Goal: Task Accomplishment & Management: Manage account settings

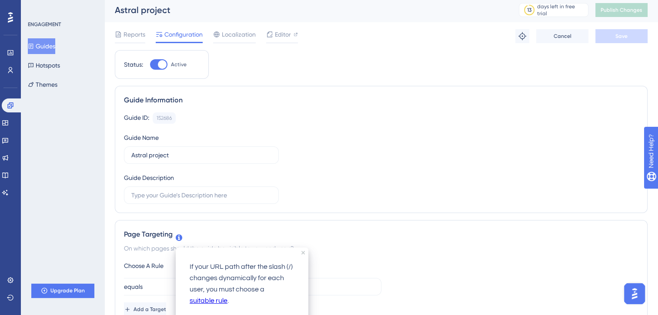
scroll to position [1, 0]
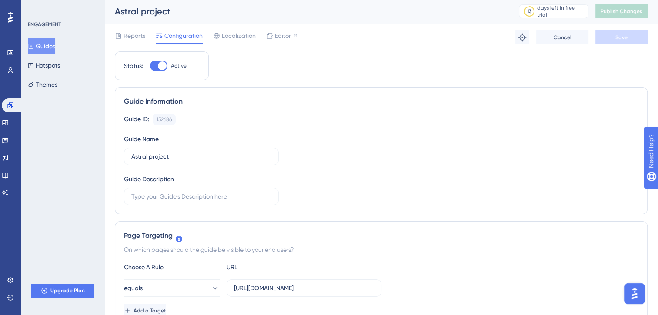
click at [44, 41] on button "Guides" at bounding box center [41, 46] width 27 height 16
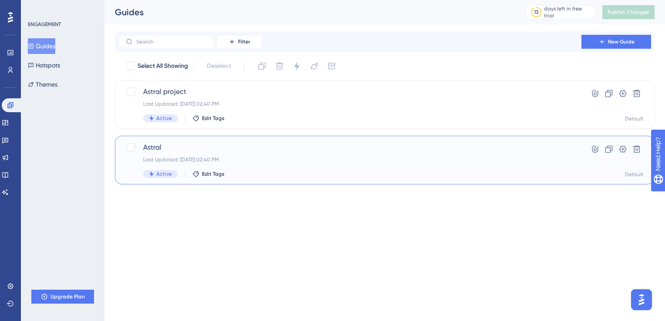
click at [284, 147] on span "Astral" at bounding box center [349, 147] width 413 height 10
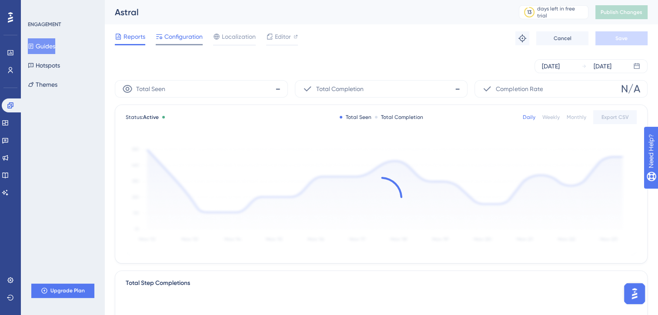
click at [174, 32] on span "Configuration" at bounding box center [183, 36] width 38 height 10
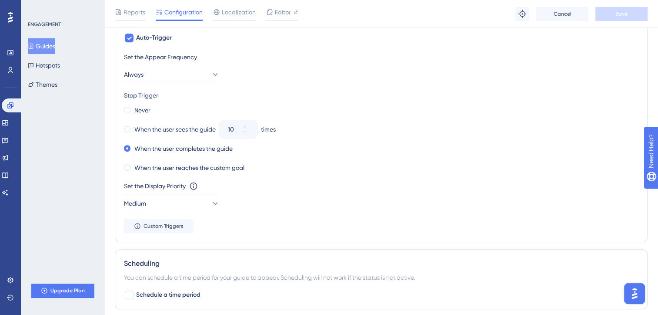
scroll to position [419, 0]
click at [126, 110] on span at bounding box center [127, 110] width 7 height 7
click at [133, 108] on input "radio" at bounding box center [133, 108] width 0 height 0
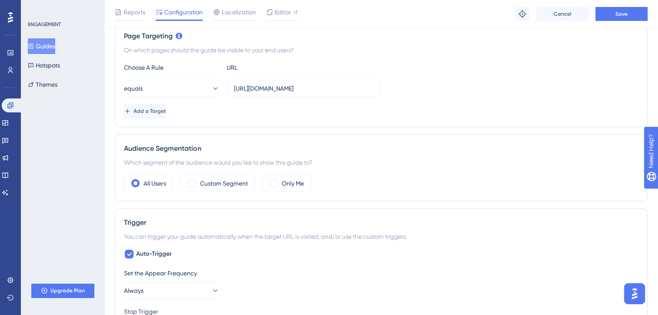
scroll to position [0, 0]
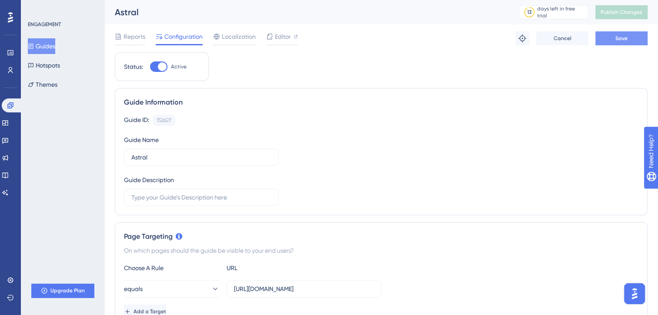
click at [625, 39] on span "Save" at bounding box center [622, 38] width 12 height 7
click at [625, 6] on button "Publish Changes" at bounding box center [622, 12] width 52 height 14
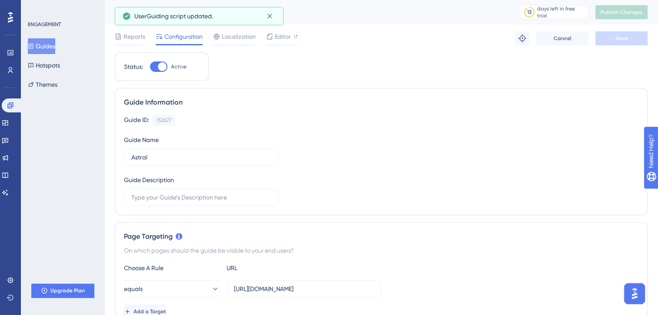
click at [46, 46] on button "Guides" at bounding box center [41, 46] width 27 height 16
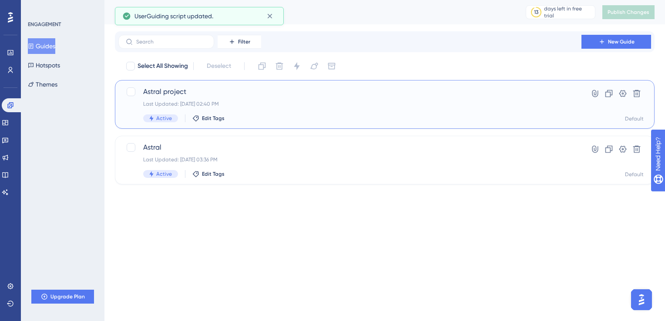
click at [228, 100] on div "Astral project Last Updated: [DATE] 02:40 PM Active Edit Tags" at bounding box center [349, 105] width 413 height 36
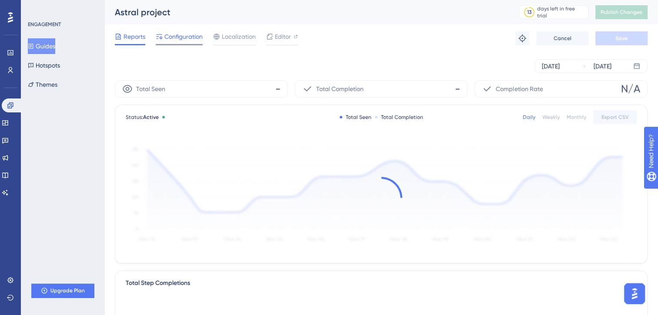
click at [165, 41] on span "Configuration" at bounding box center [183, 36] width 38 height 10
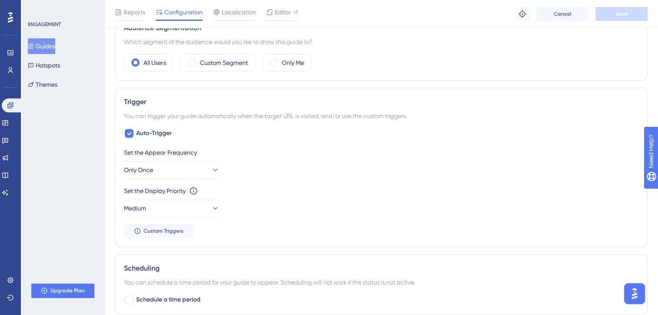
scroll to position [324, 6]
click at [162, 231] on span "Custom Triggers" at bounding box center [164, 231] width 40 height 7
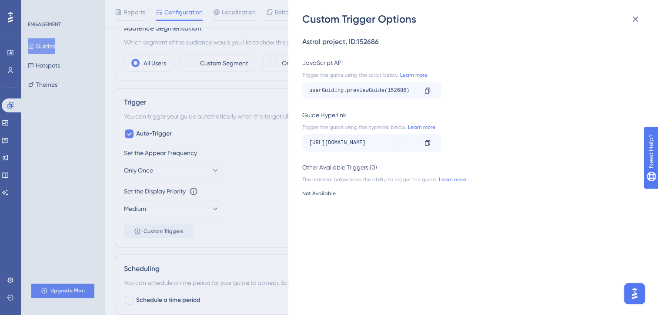
click at [235, 188] on div "Custom Trigger Options Astral project , ID: 152686 JavaScript API Trigger the g…" at bounding box center [329, 157] width 658 height 315
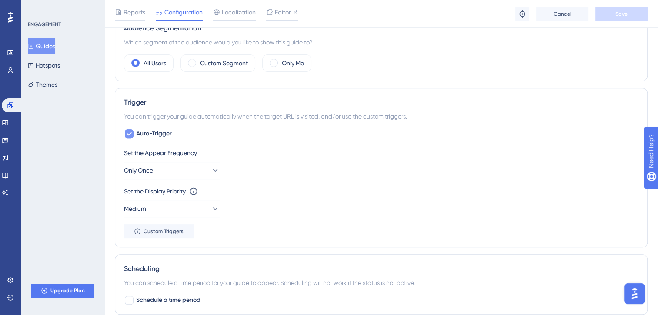
click at [127, 131] on icon at bounding box center [129, 133] width 5 height 7
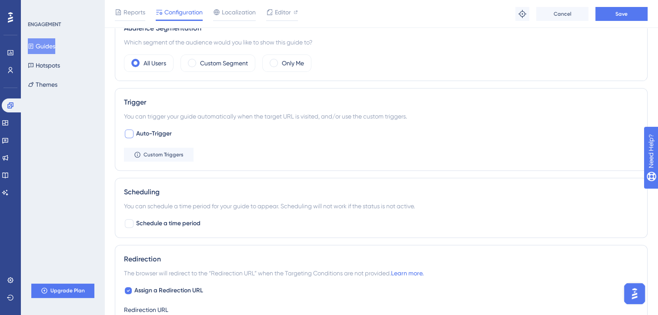
click at [125, 131] on div at bounding box center [129, 133] width 9 height 9
checkbox input "true"
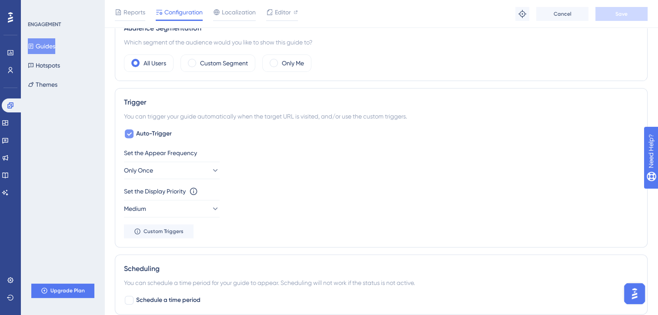
click at [164, 178] on div "Set the Appear Frequency Only Once Set the Display Priority This option will se…" at bounding box center [381, 192] width 515 height 90
click at [178, 168] on button "Only Once" at bounding box center [172, 169] width 96 height 17
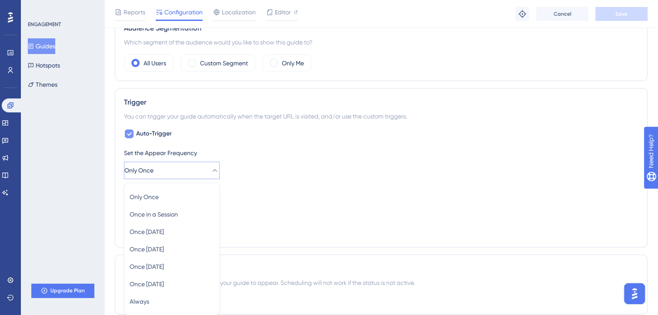
scroll to position [414, 6]
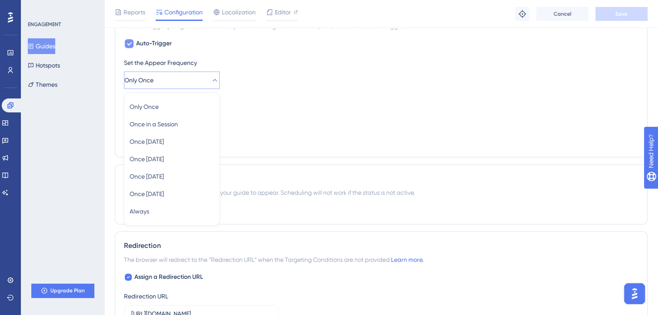
click at [194, 83] on button "Only Once" at bounding box center [172, 79] width 96 height 17
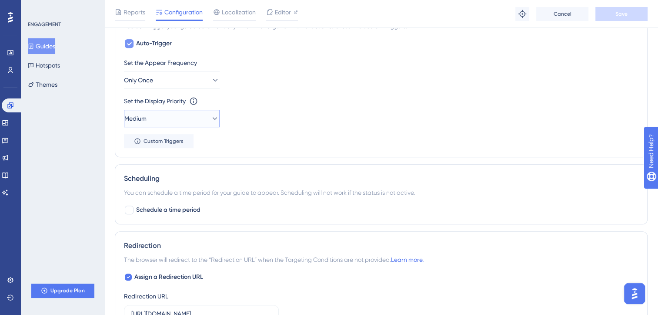
click at [184, 114] on button "Medium" at bounding box center [172, 118] width 96 height 17
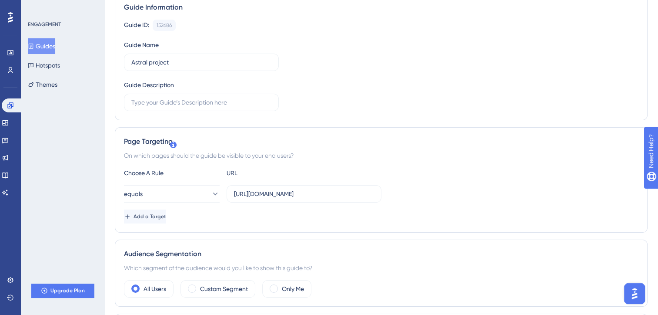
scroll to position [0, 6]
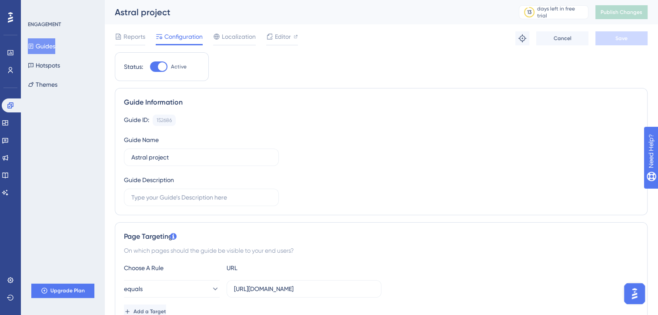
click at [54, 47] on button "Guides" at bounding box center [41, 46] width 27 height 16
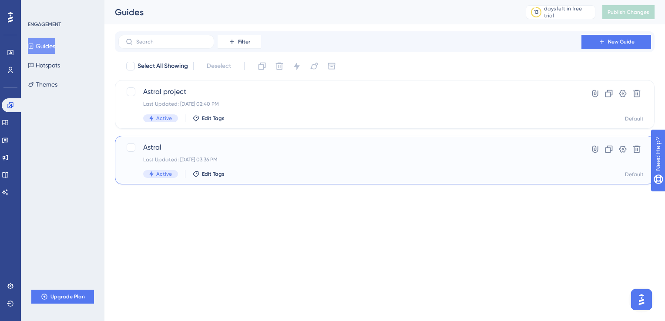
click at [284, 169] on div "Astral Last Updated: [DATE] 03:36 PM Active Edit Tags" at bounding box center [349, 160] width 413 height 36
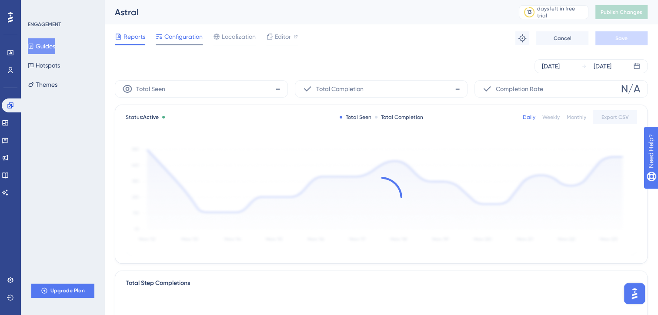
click at [169, 39] on span "Configuration" at bounding box center [183, 36] width 38 height 10
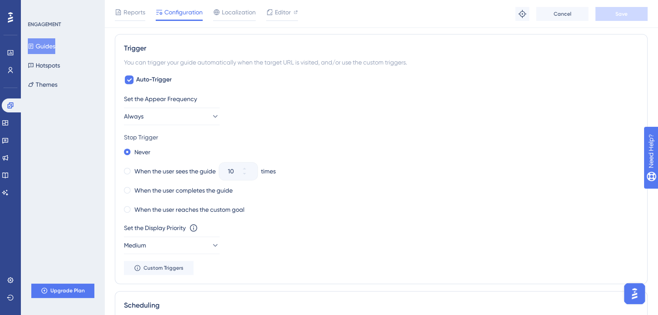
scroll to position [381, 0]
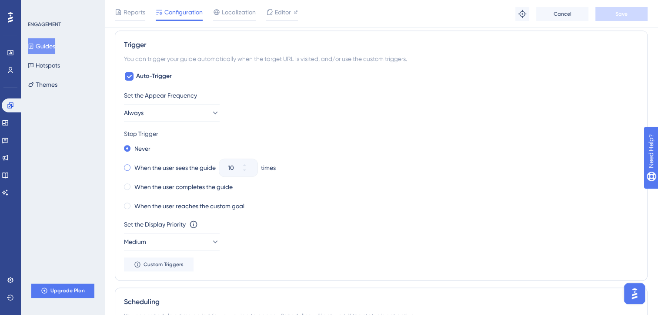
click at [129, 161] on div "When the user sees the guide" at bounding box center [170, 167] width 92 height 12
click at [132, 147] on div "Never" at bounding box center [137, 148] width 27 height 12
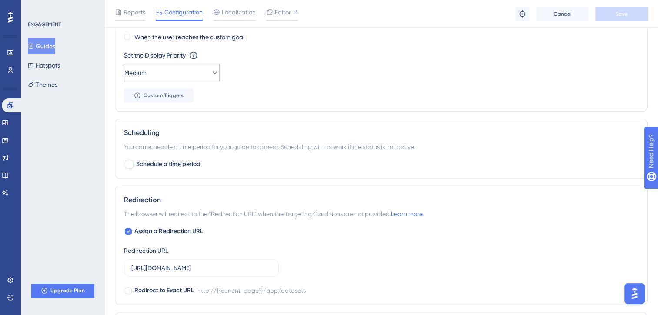
scroll to position [550, 0]
click at [181, 74] on button "Medium" at bounding box center [172, 72] width 96 height 17
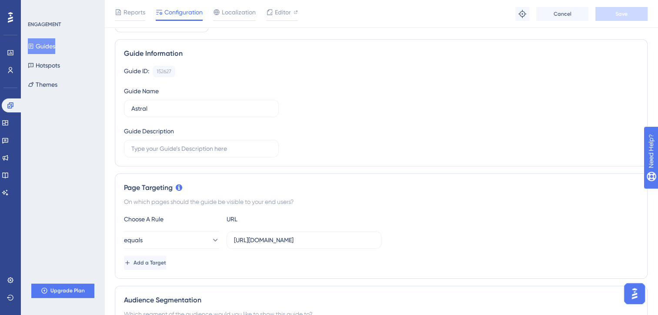
scroll to position [0, 0]
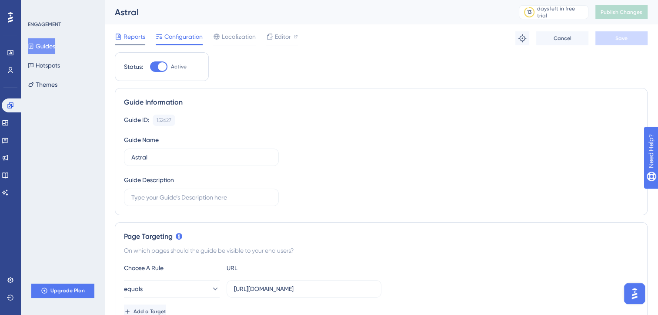
click at [133, 43] on div "Reports" at bounding box center [130, 38] width 30 height 14
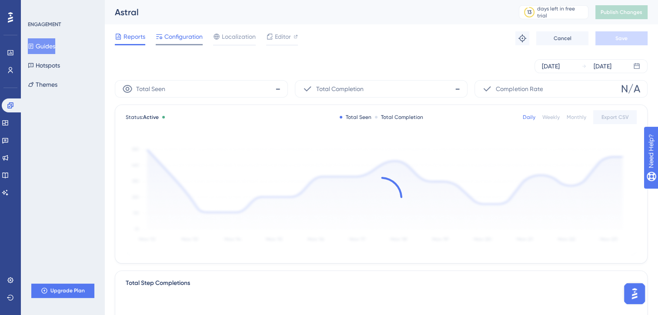
click at [192, 42] on div "Configuration" at bounding box center [179, 38] width 47 height 14
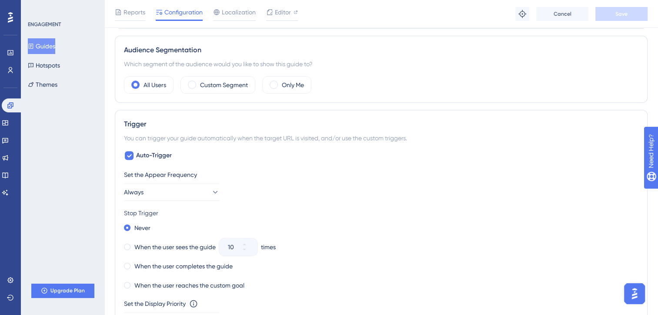
scroll to position [300, 0]
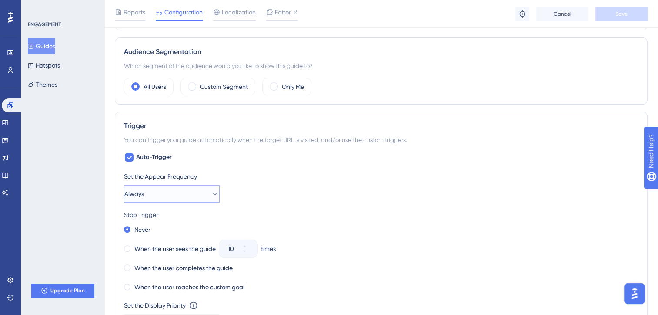
click at [144, 190] on span "Always" at bounding box center [134, 193] width 20 height 10
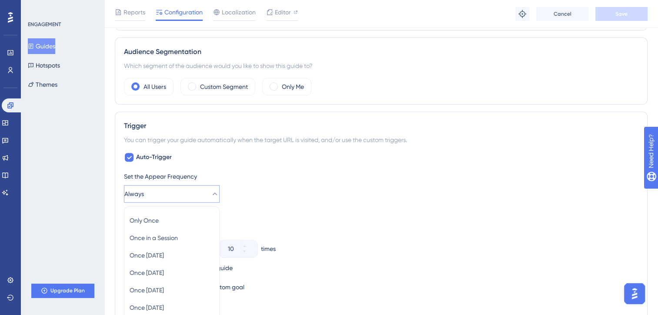
scroll to position [414, 0]
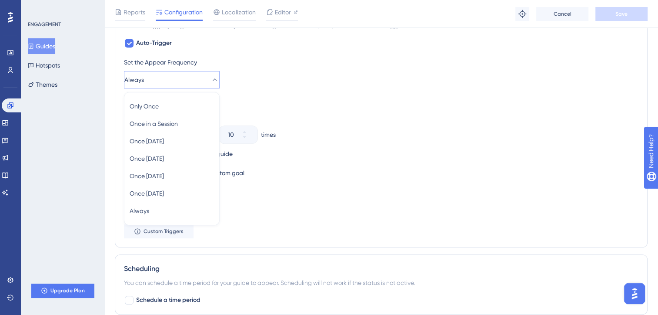
click at [189, 72] on button "Always" at bounding box center [172, 79] width 96 height 17
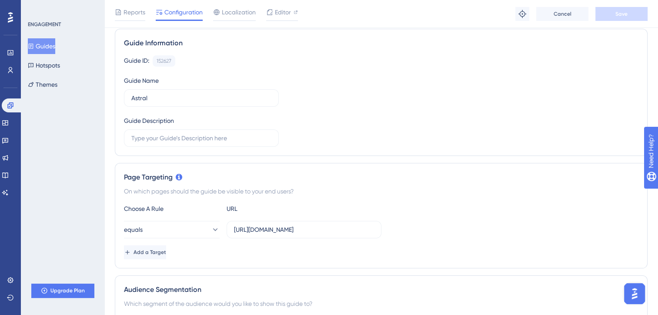
scroll to position [0, 0]
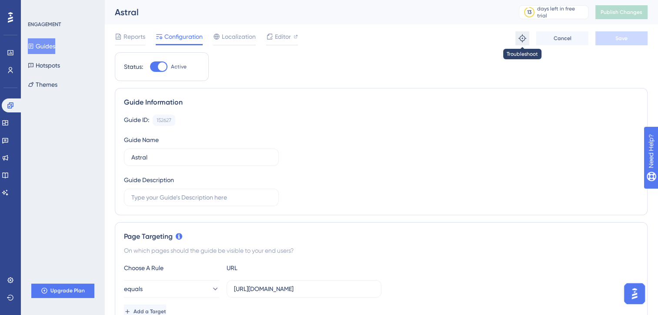
click at [519, 37] on icon at bounding box center [522, 38] width 9 height 9
click at [238, 33] on span "Localization" at bounding box center [239, 36] width 34 height 10
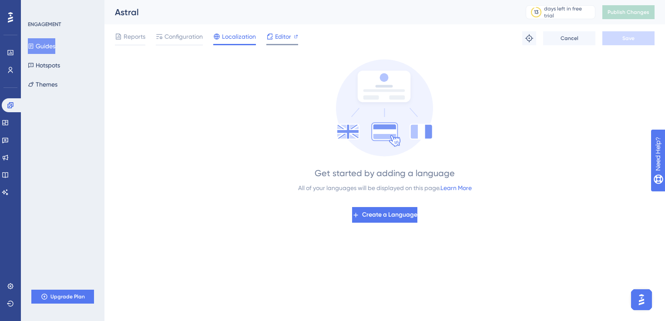
click at [273, 39] on div "Editor" at bounding box center [282, 36] width 32 height 10
click at [133, 44] on div at bounding box center [130, 44] width 30 height 1
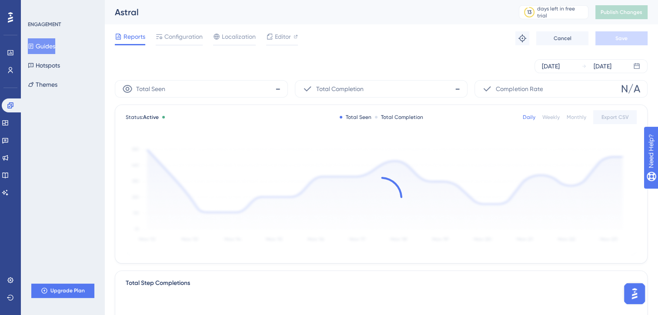
scroll to position [9, 0]
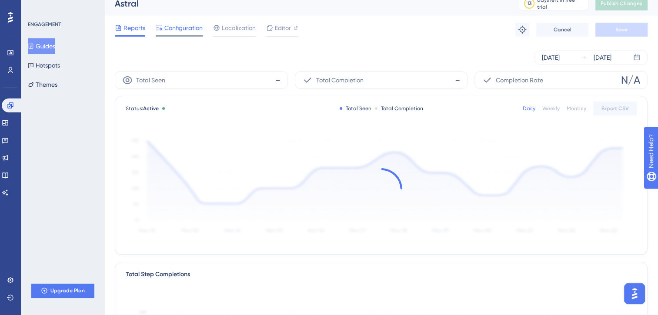
click at [166, 34] on div "Configuration" at bounding box center [179, 30] width 47 height 14
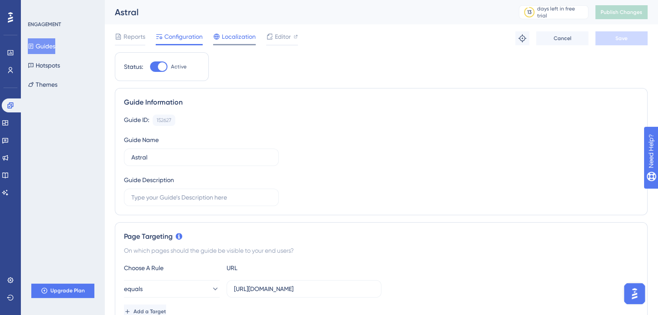
click at [236, 41] on span "Localization" at bounding box center [239, 36] width 34 height 10
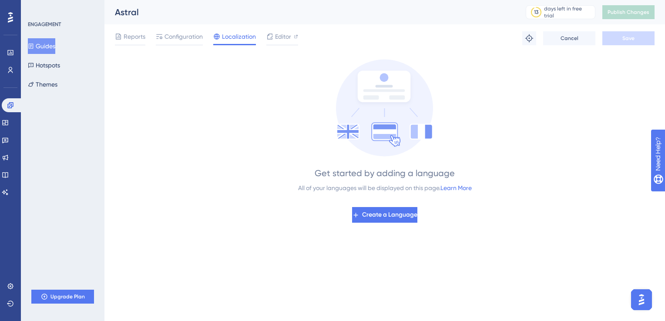
click at [185, 30] on div "Reports Configuration Localization Editor Troubleshoot Cancel Save" at bounding box center [385, 38] width 540 height 28
click at [181, 40] on span "Configuration" at bounding box center [183, 36] width 38 height 10
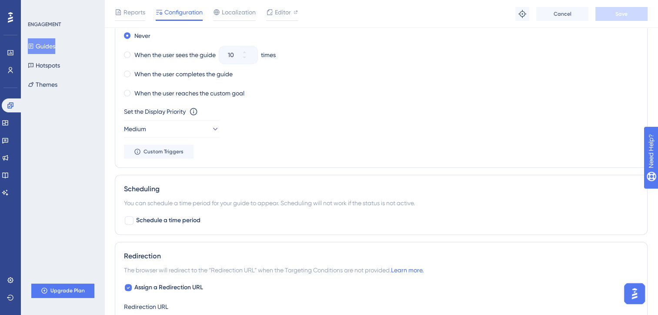
scroll to position [499, 0]
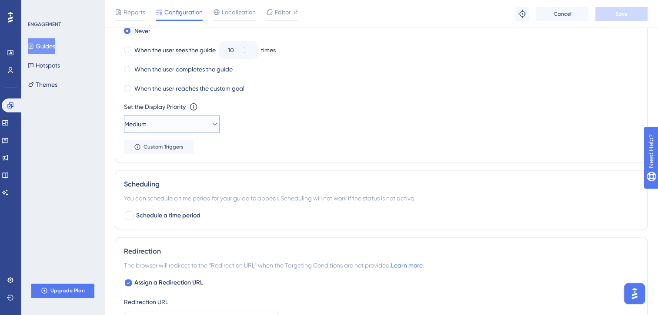
click at [201, 125] on button "Medium" at bounding box center [172, 123] width 96 height 17
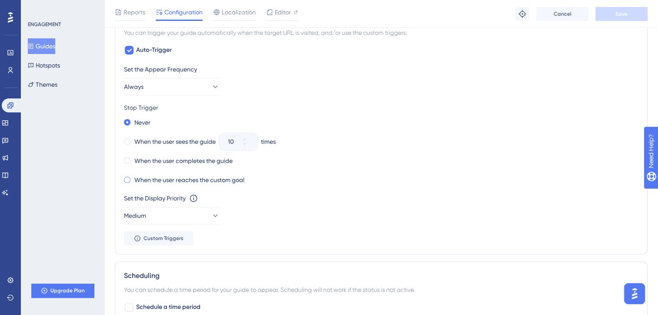
scroll to position [406, 0]
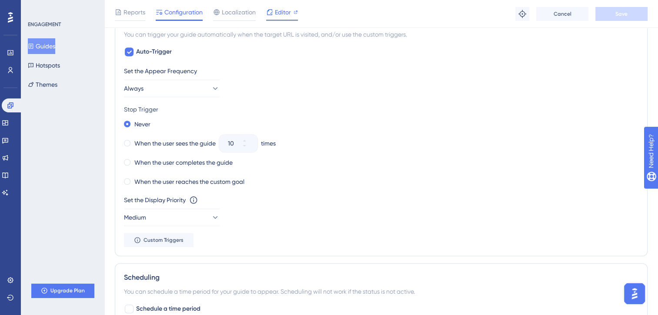
click at [284, 15] on span "Editor" at bounding box center [283, 12] width 16 height 10
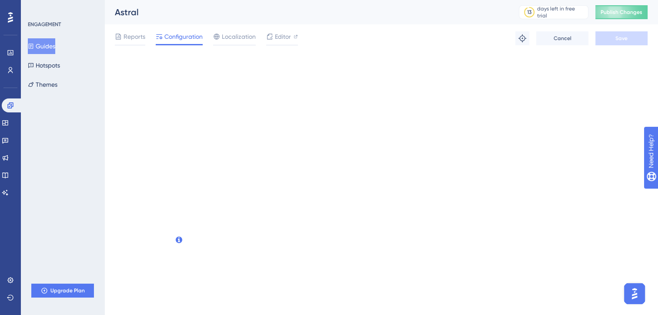
scroll to position [0, 0]
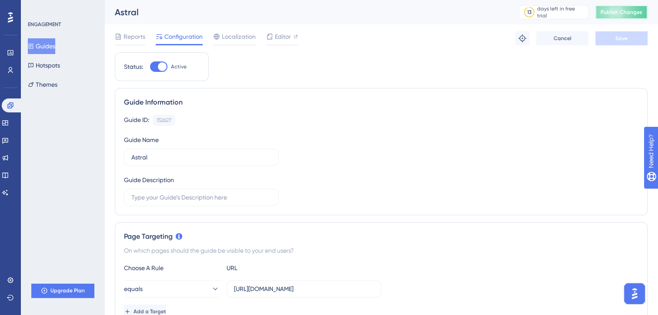
click at [613, 18] on button "Publish Changes" at bounding box center [622, 12] width 52 height 14
click at [47, 43] on button "Guides" at bounding box center [41, 46] width 27 height 16
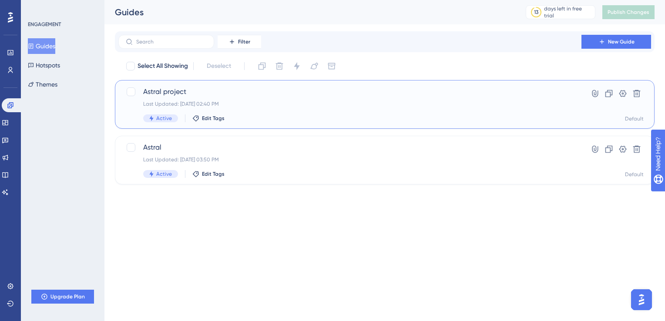
click at [238, 105] on div "Last Updated: [DATE] 02:40 PM" at bounding box center [349, 104] width 413 height 7
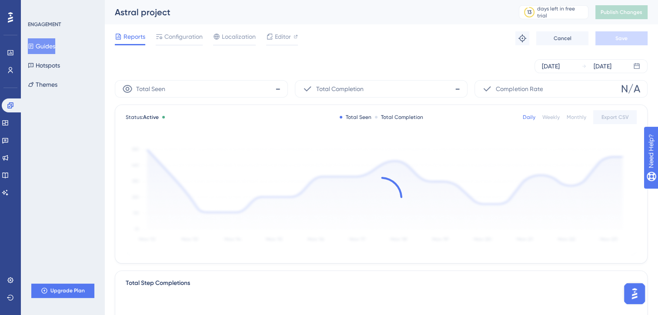
click at [121, 31] on div at bounding box center [118, 36] width 7 height 10
click at [124, 34] on span "Reports" at bounding box center [135, 36] width 22 height 10
click at [51, 50] on button "Guides" at bounding box center [41, 46] width 27 height 16
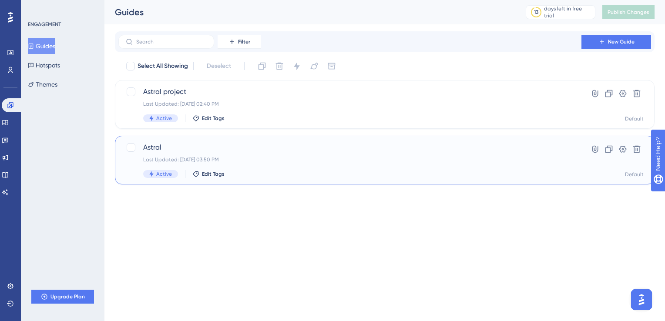
click at [372, 170] on div "Active Edit Tags" at bounding box center [349, 174] width 413 height 8
click at [201, 102] on div "Last Updated: [DATE] 02:40 PM" at bounding box center [349, 104] width 413 height 7
click at [325, 159] on div "Last Updated: [DATE] 03:50 PM" at bounding box center [349, 159] width 413 height 7
